Goal: Find specific page/section: Find specific page/section

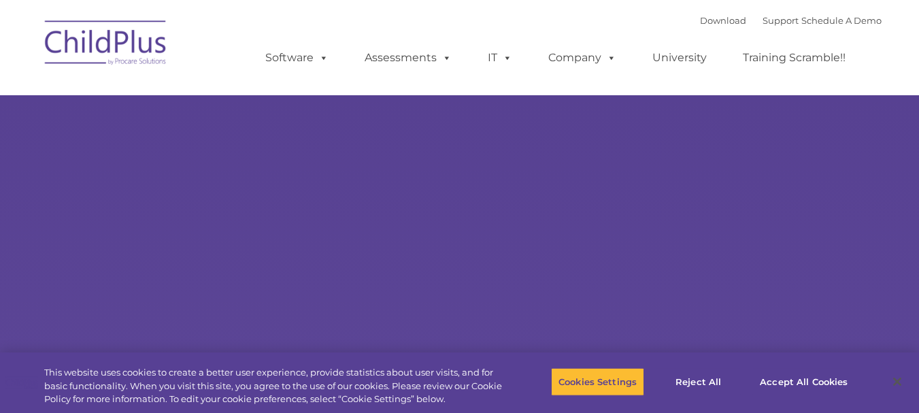
select select "MEDIUM"
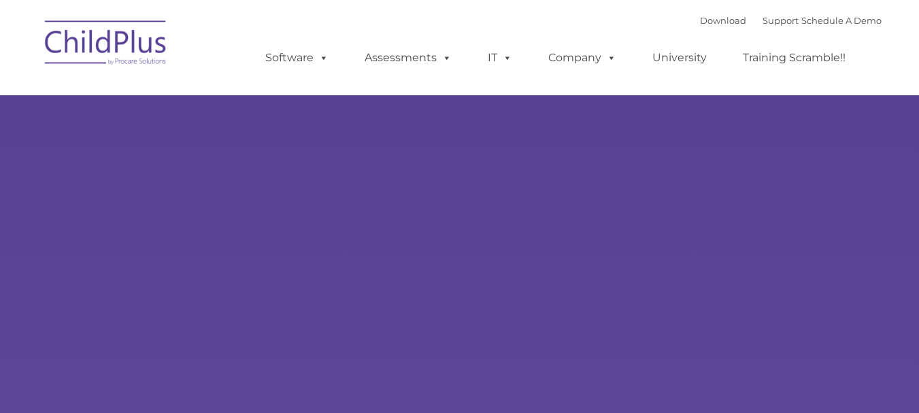
type input ""
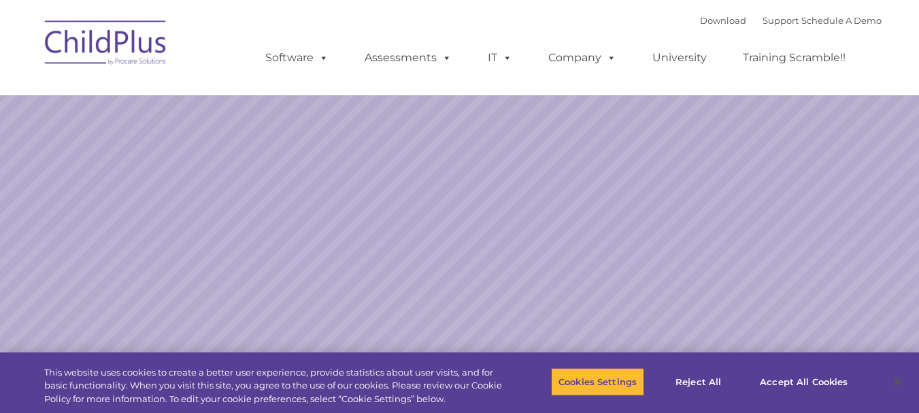
select select "MEDIUM"
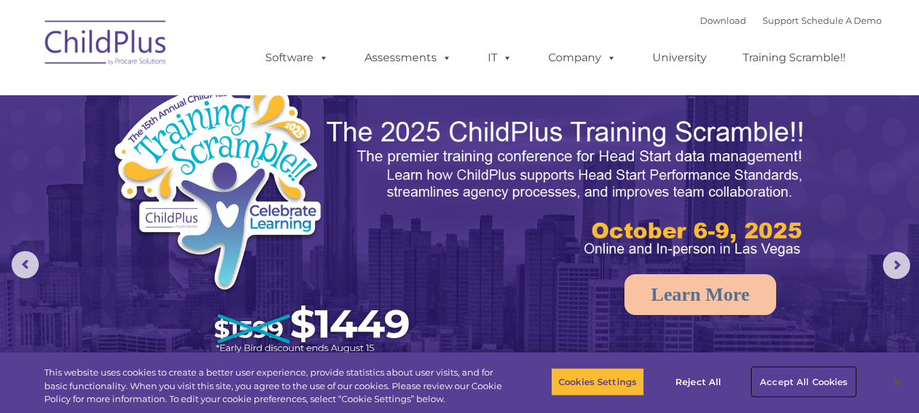
click at [814, 381] on button "Accept All Cookies" at bounding box center [803, 381] width 103 height 29
